Goal: Information Seeking & Learning: Learn about a topic

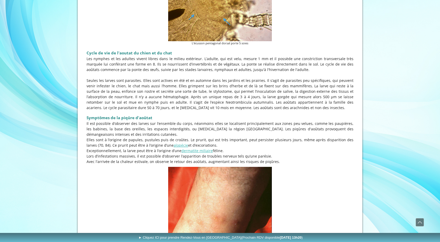
scroll to position [390, 0]
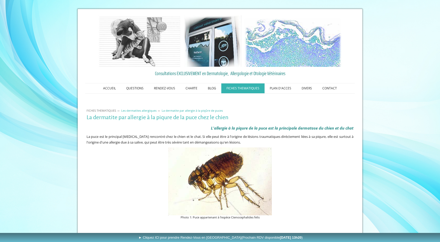
click at [136, 111] on span "Les dermatites allergiques" at bounding box center [138, 110] width 35 height 4
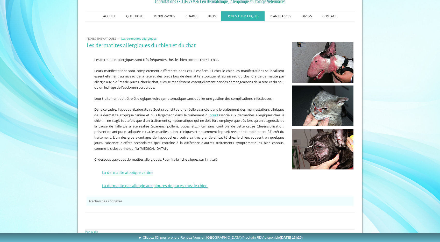
scroll to position [78, 0]
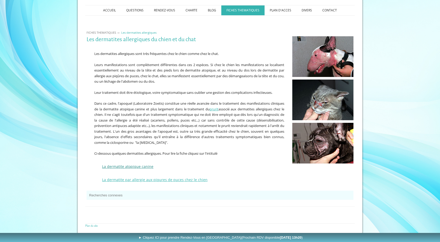
click at [118, 167] on link "La dermatite atopique canine" at bounding box center [127, 166] width 51 height 5
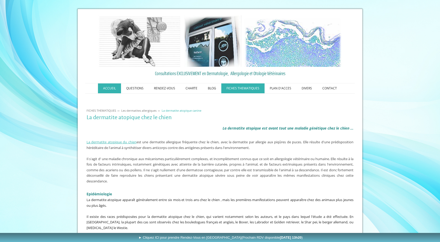
click at [115, 86] on link "ACCUEIL" at bounding box center [109, 88] width 23 height 10
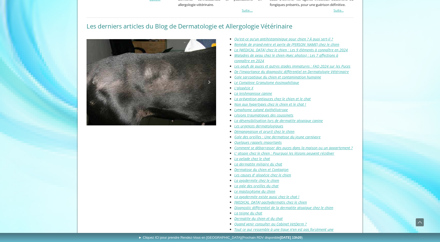
scroll to position [580, 0]
click at [267, 199] on link "Malassezia pachydermatis chez le chien" at bounding box center [270, 201] width 72 height 5
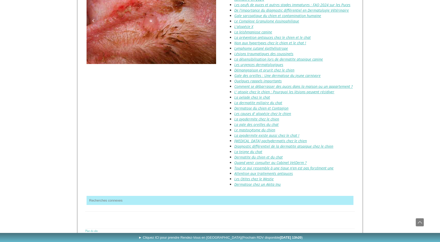
scroll to position [641, 0]
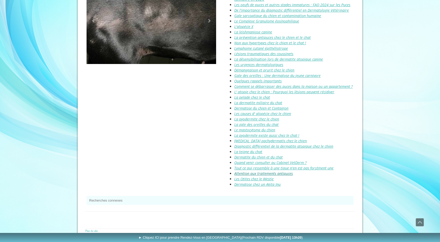
click at [249, 171] on link "Attention aux traitements antipuces" at bounding box center [263, 173] width 59 height 5
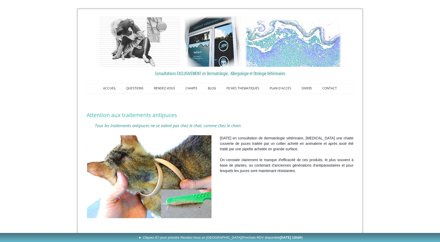
scroll to position [71, 0]
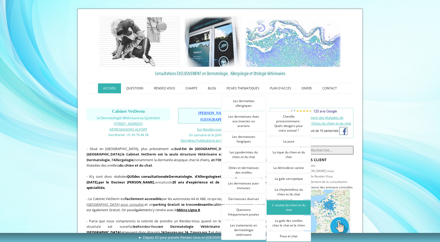
click at [295, 210] on link "L' aoutat du chien et du chat" at bounding box center [288, 207] width 45 height 15
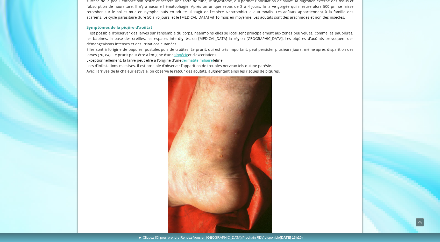
scroll to position [648, 0]
